Goal: Information Seeking & Learning: Learn about a topic

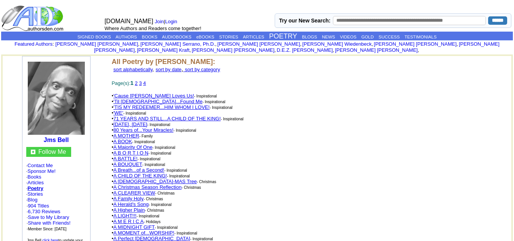
click at [141, 80] on link "3" at bounding box center [140, 83] width 3 height 6
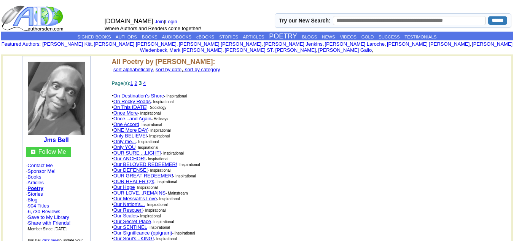
click at [146, 80] on link "4" at bounding box center [144, 83] width 3 height 6
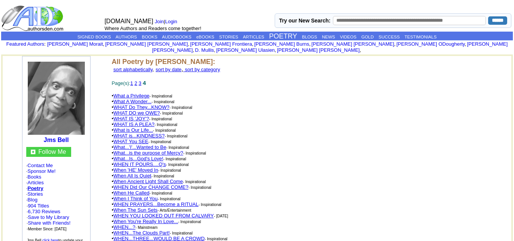
click at [141, 80] on link "3" at bounding box center [139, 83] width 3 height 6
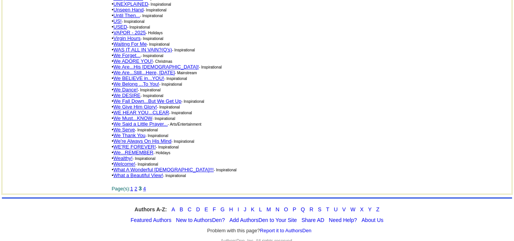
scroll to position [1341, 0]
click at [129, 52] on link "We Forget..." at bounding box center [126, 55] width 27 height 6
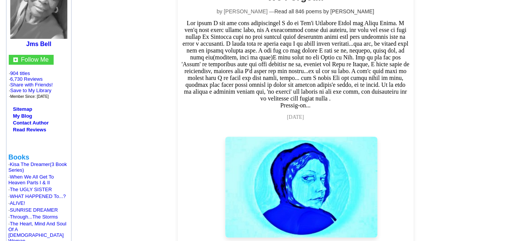
scroll to position [38, 0]
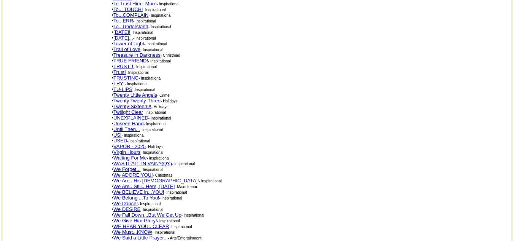
scroll to position [1303, 0]
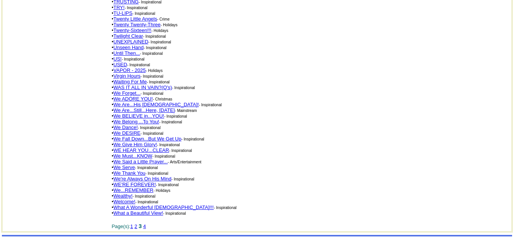
click at [133, 223] on link "1" at bounding box center [131, 226] width 3 height 6
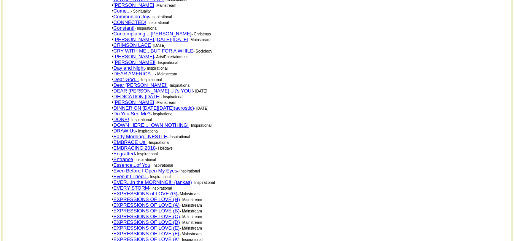
scroll to position [875, 0]
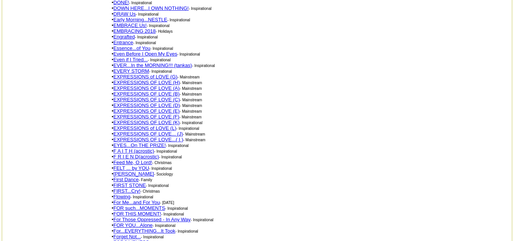
click at [173, 216] on link "For Those Oppressed - In Any Way" at bounding box center [151, 219] width 77 height 6
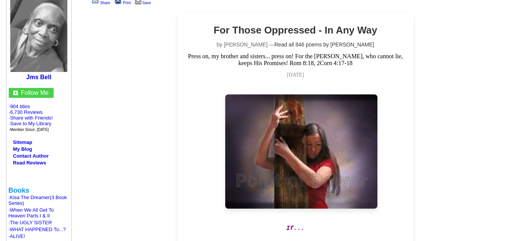
scroll to position [38, 0]
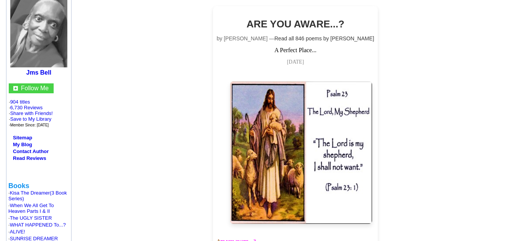
scroll to position [152, 0]
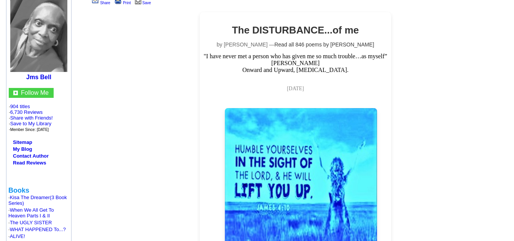
scroll to position [114, 0]
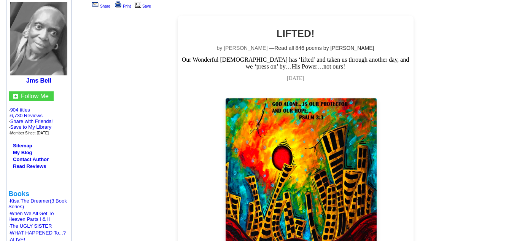
scroll to position [114, 0]
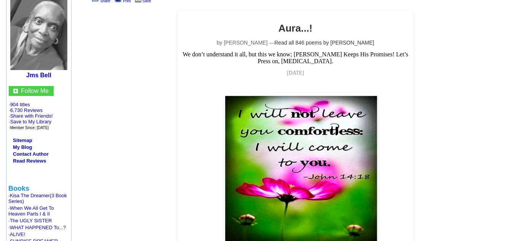
scroll to position [114, 0]
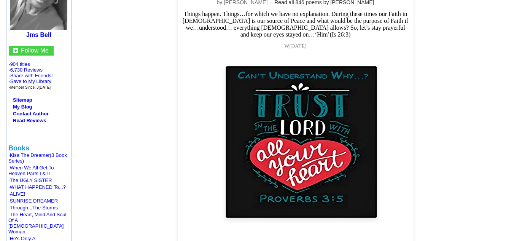
scroll to position [114, 0]
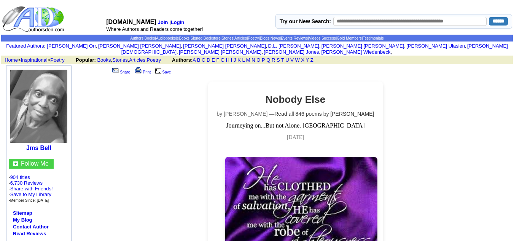
scroll to position [114, 0]
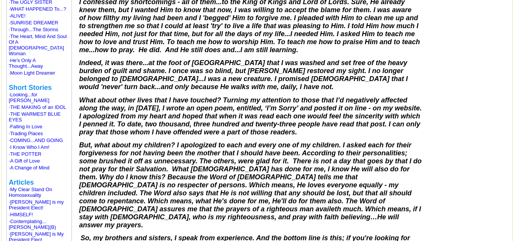
scroll to position [380, 0]
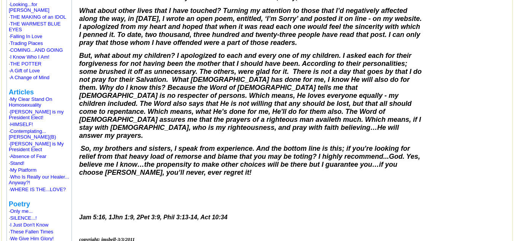
click at [150, 202] on font "What do you do, when after many years of living a terrible life style, one day……" at bounding box center [250, 37] width 343 height 516
drag, startPoint x: 83, startPoint y: 195, endPoint x: 99, endPoint y: 197, distance: 16.5
click at [99, 214] on span "Jam 5:16, 1Jhn 1:9, 2Pet 3:9, Phil 3:13-14, Act 10:34" at bounding box center [153, 217] width 148 height 6
click at [96, 203] on p at bounding box center [250, 206] width 343 height 6
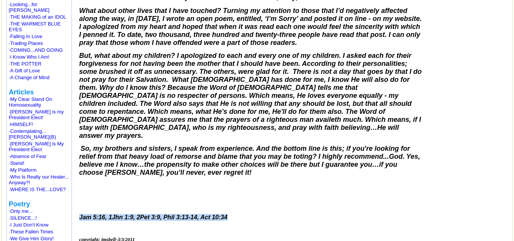
drag, startPoint x: 81, startPoint y: 194, endPoint x: 234, endPoint y: 197, distance: 153.3
click at [234, 214] on p "Jam 5:16, 1Jhn 1:9, 2Pet 3:9, Phil 3:13-14, Act 10:34" at bounding box center [250, 217] width 343 height 7
copy span "Jam 5:16, 1Jhn 1:9, 2Pet 3:9, Phil 3:13-14, Act 10:34"
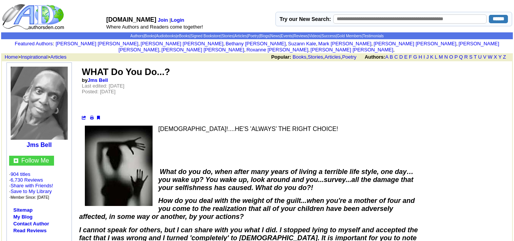
scroll to position [0, 0]
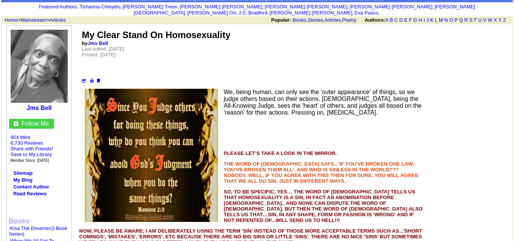
scroll to position [76, 0]
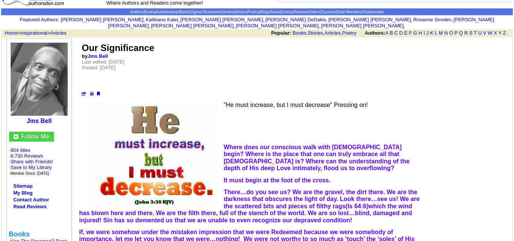
scroll to position [38, 0]
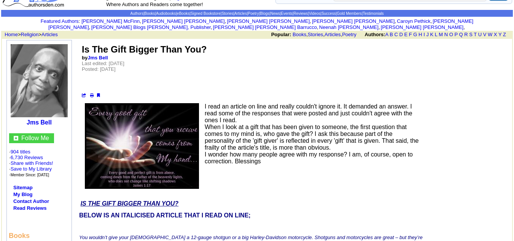
scroll to position [38, 0]
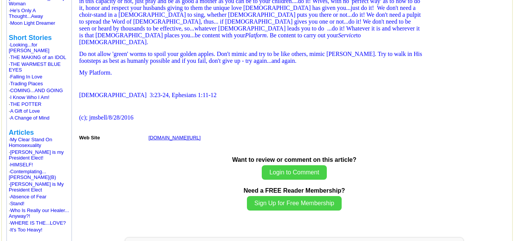
scroll to position [342, 0]
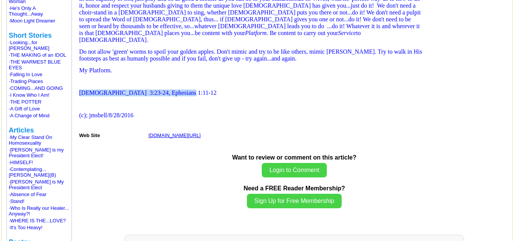
drag, startPoint x: 186, startPoint y: 123, endPoint x: 80, endPoint y: 118, distance: 106.2
copy span "Colossians 3:23-24, Ephesians 1:11-12"
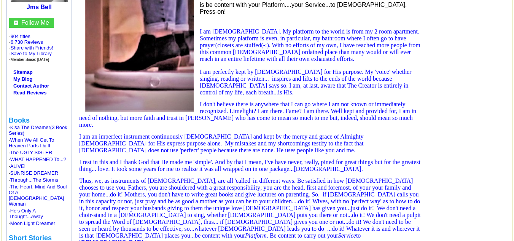
scroll to position [76, 0]
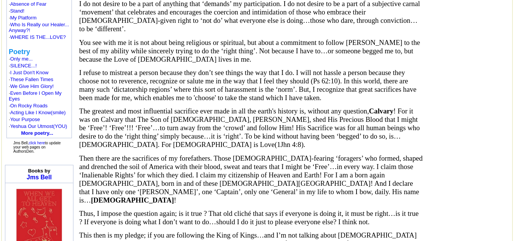
scroll to position [761, 0]
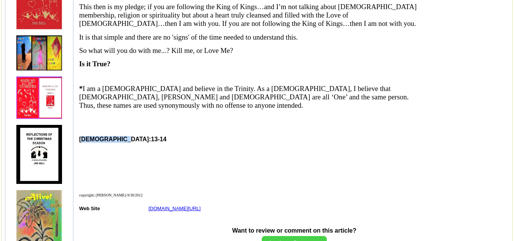
drag, startPoint x: 119, startPoint y: 114, endPoint x: 81, endPoint y: 114, distance: 38.4
click at [81, 136] on b "MATT 7:13-14" at bounding box center [122, 139] width 87 height 6
copy b "MATT 7:13-14"
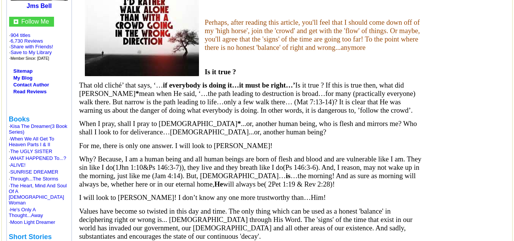
scroll to position [38, 0]
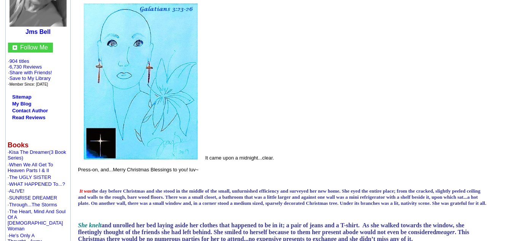
scroll to position [76, 0]
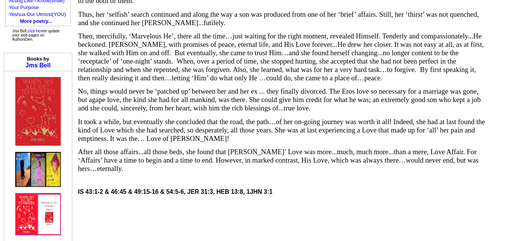
scroll to position [875, 0]
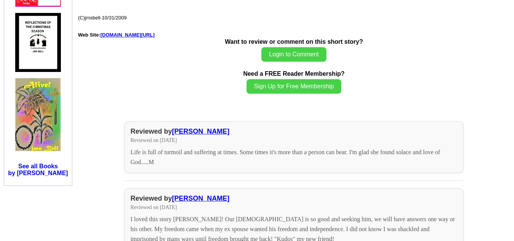
drag, startPoint x: 78, startPoint y: 71, endPoint x: 278, endPoint y: 74, distance: 200.4
copy b "IS 43:1-2 & 46:45 & 49:15-16 & 54:5-6, JER 31:3, HEB 13:8, 1JHN 3:1"
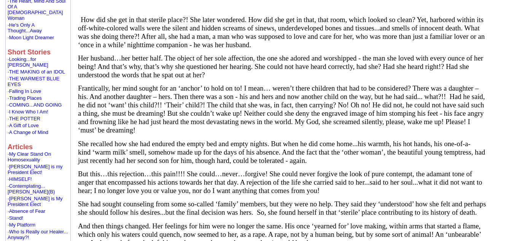
scroll to position [228, 0]
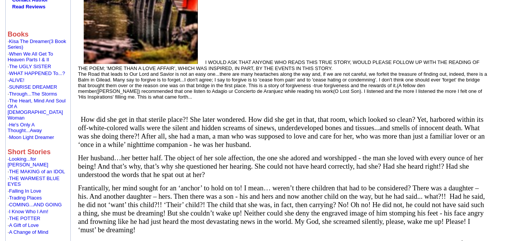
drag, startPoint x: 146, startPoint y: 38, endPoint x: 214, endPoint y: 18, distance: 71.1
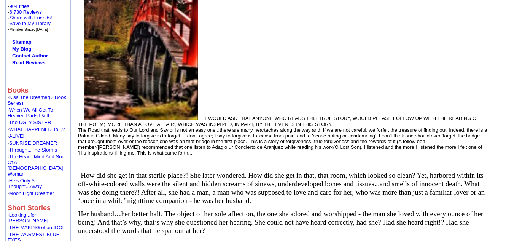
scroll to position [114, 0]
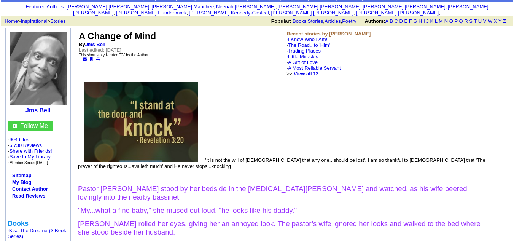
scroll to position [76, 0]
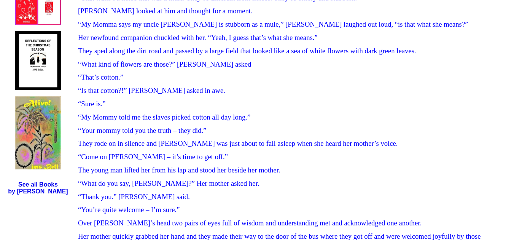
scroll to position [1027, 0]
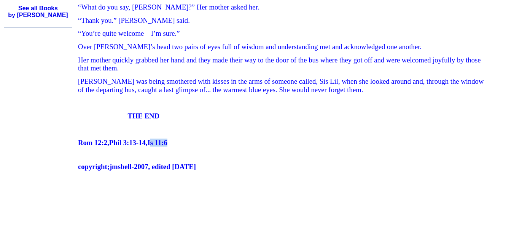
drag, startPoint x: 187, startPoint y: 162, endPoint x: 167, endPoint y: 156, distance: 20.8
click at [167, 146] on span "Rom 12:2,Phil 3:13-14,Is 11:6" at bounding box center [122, 142] width 89 height 8
drag, startPoint x: 78, startPoint y: 162, endPoint x: 188, endPoint y: 162, distance: 109.5
click at [188, 146] on p "Rom 12:2,Phil 3:13-14,Is 11:6" at bounding box center [282, 142] width 409 height 8
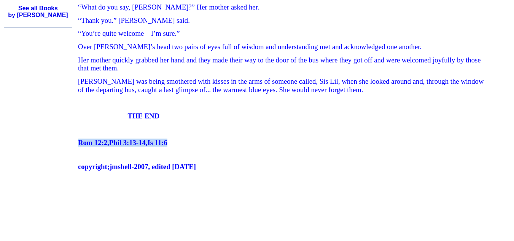
copy span "Rom 12:2,Phil 3:13-14,Is 11:6"
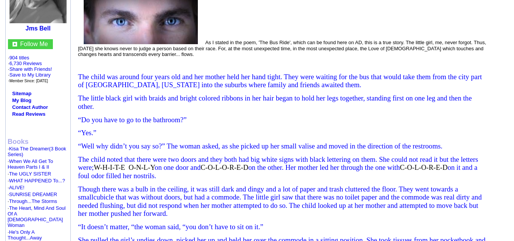
scroll to position [0, 0]
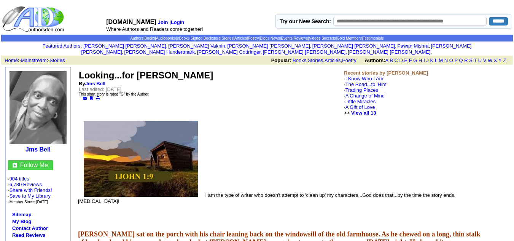
click at [44, 146] on b "Jms Bell" at bounding box center [37, 149] width 25 height 6
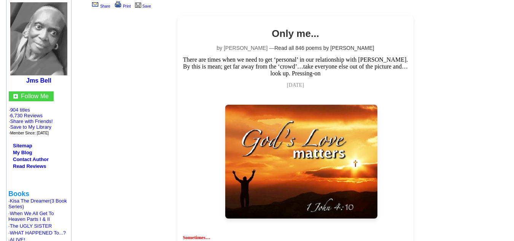
scroll to position [38, 0]
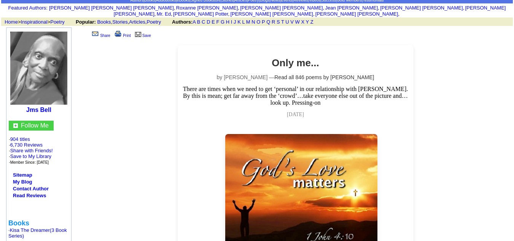
click at [359, 119] on div at bounding box center [295, 187] width 167 height 136
click at [297, 74] on link "Read all 846 poems by [PERSON_NAME]" at bounding box center [324, 77] width 100 height 6
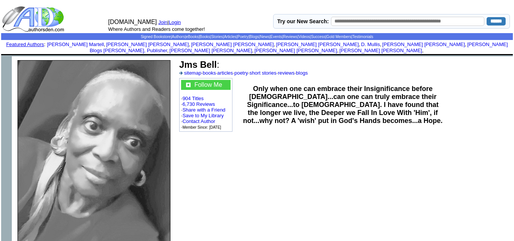
click at [248, 70] on link "poetry" at bounding box center [241, 73] width 14 height 6
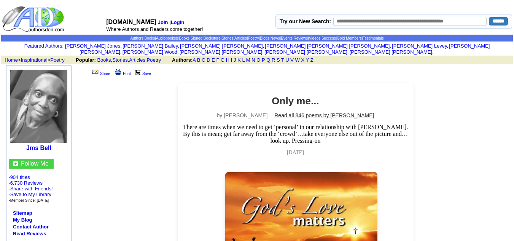
click at [291, 112] on link "Read all 846 poems by Jms Bell" at bounding box center [324, 115] width 100 height 6
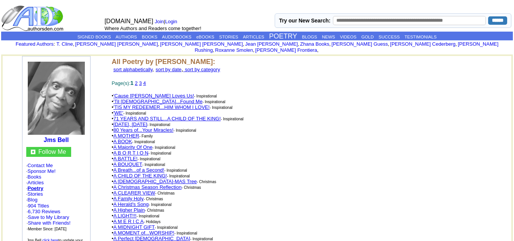
click at [138, 80] on link "2" at bounding box center [136, 83] width 3 height 6
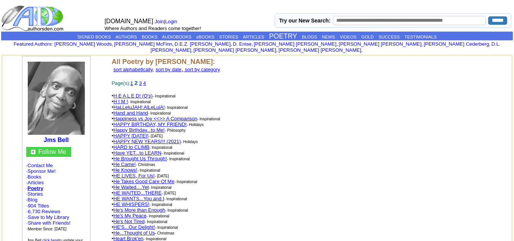
click at [141, 80] on link "3" at bounding box center [140, 83] width 3 height 6
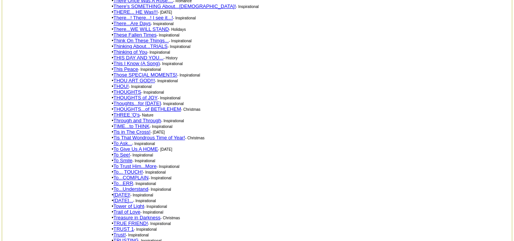
scroll to position [1293, 0]
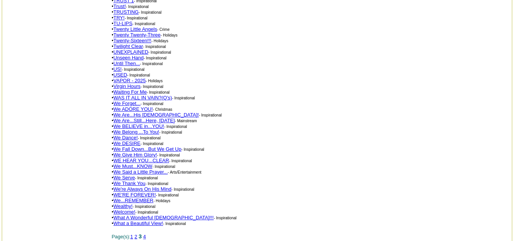
click at [137, 233] on link "2" at bounding box center [135, 236] width 3 height 6
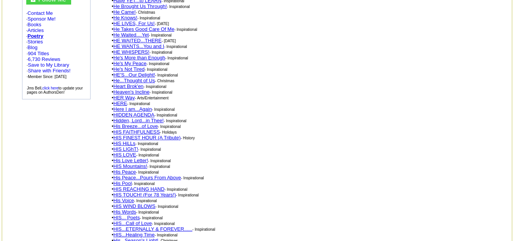
scroll to position [418, 0]
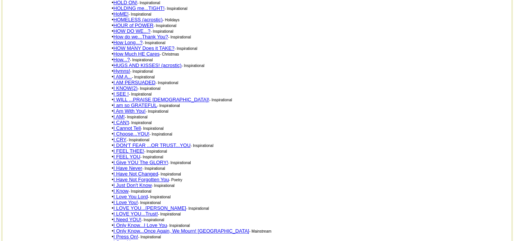
click at [119, 137] on link "I CRY" at bounding box center [119, 140] width 13 height 6
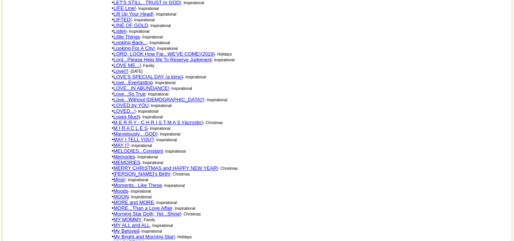
scroll to position [1331, 0]
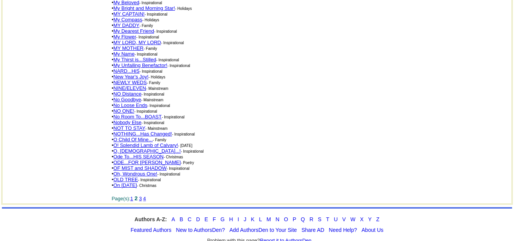
click at [141, 195] on link "3" at bounding box center [140, 198] width 3 height 6
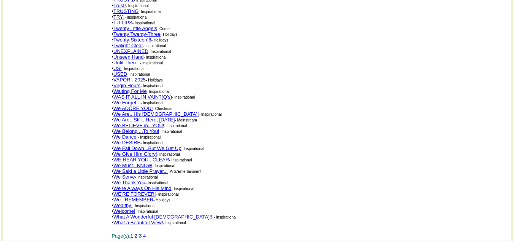
scroll to position [1331, 0]
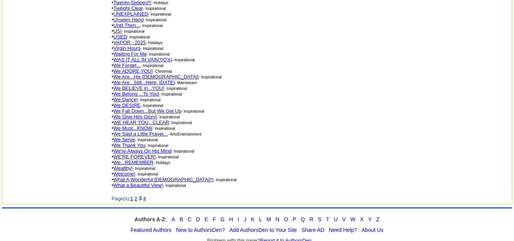
click at [146, 195] on link "4" at bounding box center [144, 198] width 3 height 6
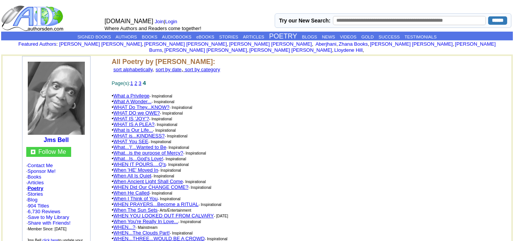
click at [149, 121] on link "WHAT IS A PLEA?" at bounding box center [133, 124] width 41 height 6
